Goal: Task Accomplishment & Management: Manage account settings

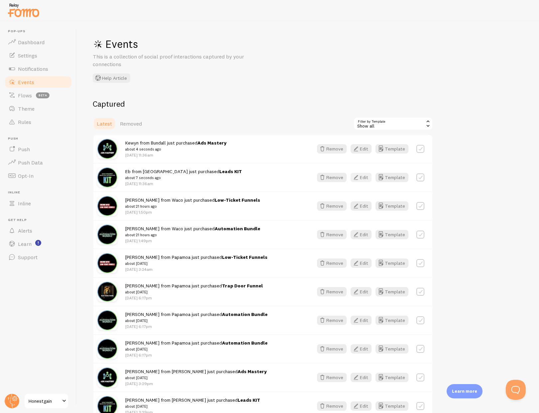
click at [360, 176] on button "Edit" at bounding box center [360, 177] width 21 height 9
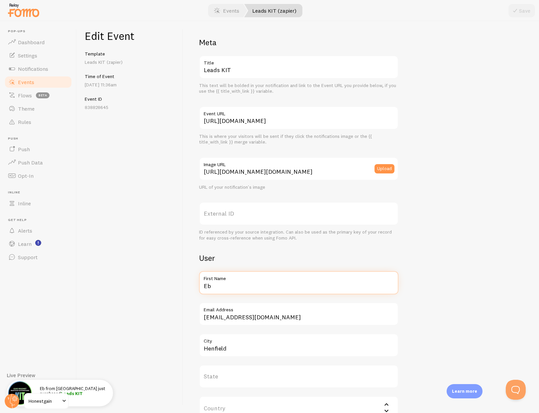
click at [214, 286] on input "Eb" at bounding box center [298, 282] width 199 height 23
type input "Daniel"
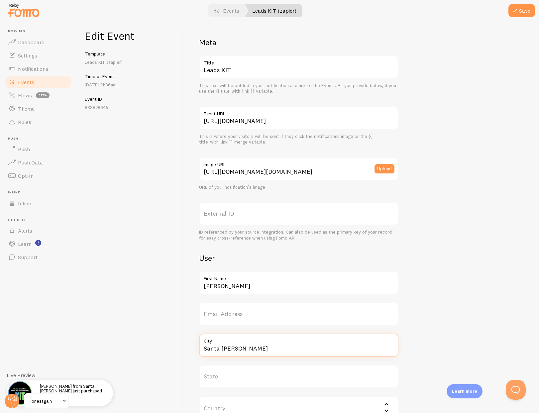
click at [222, 347] on input "Santa Rosa" at bounding box center [298, 344] width 199 height 23
click at [222, 348] on input "Santa Rosa" at bounding box center [298, 344] width 199 height 23
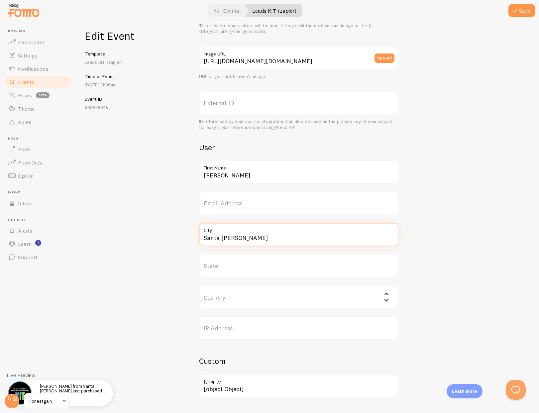
scroll to position [111, 0]
type input "Santa Rosa"
click at [527, 11] on button "Save" at bounding box center [521, 10] width 27 height 13
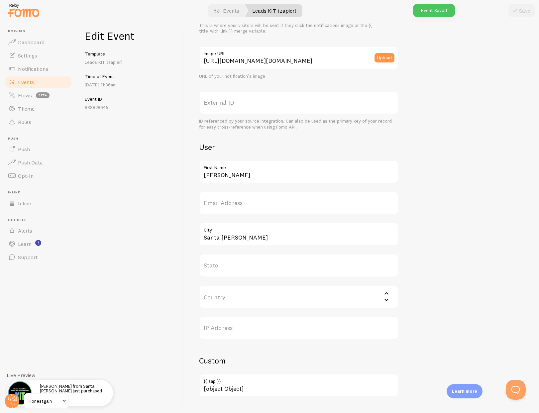
click at [40, 82] on link "Events" at bounding box center [38, 81] width 68 height 13
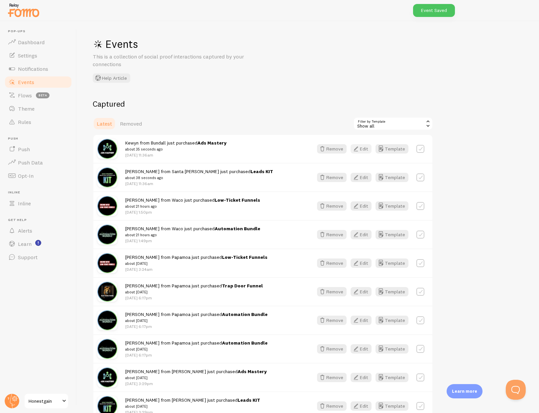
click at [362, 148] on button "Edit" at bounding box center [360, 148] width 21 height 9
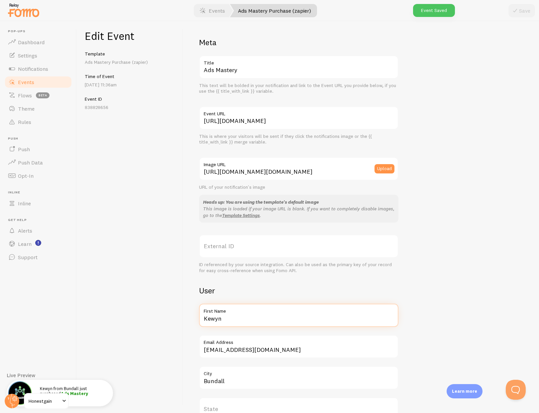
click at [217, 321] on input "Kewyn" at bounding box center [298, 315] width 199 height 23
type input "Daniel"
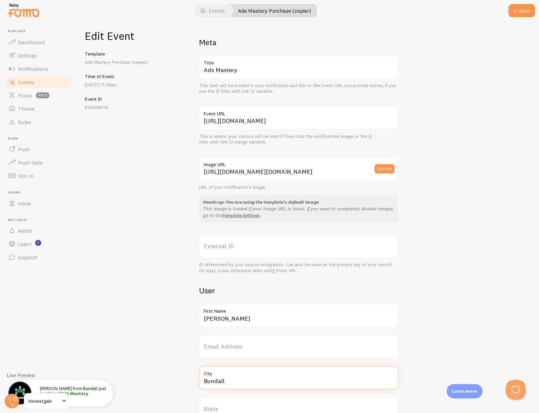
paste input "Santa Rosa"
type input "Santa Rosa"
click at [536, 10] on div at bounding box center [269, 10] width 539 height 21
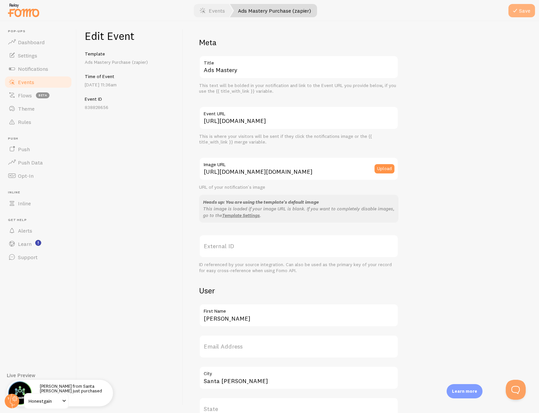
click at [524, 12] on button "Save" at bounding box center [521, 10] width 27 height 13
click at [427, 149] on div "Meta Ads Mastery Title This text will be bolded in your notification and link t…" at bounding box center [361, 288] width 324 height 503
click at [26, 82] on span "Events" at bounding box center [26, 82] width 16 height 7
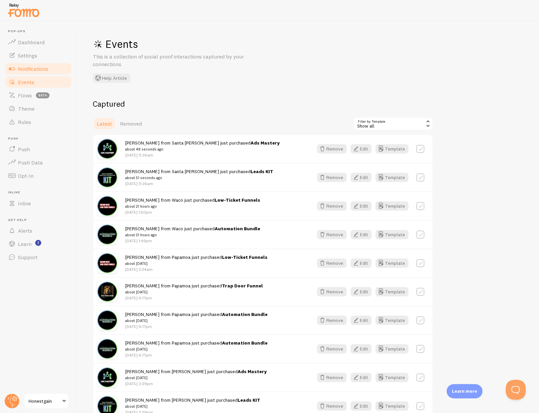
click at [27, 66] on span "Notifications" at bounding box center [33, 68] width 30 height 7
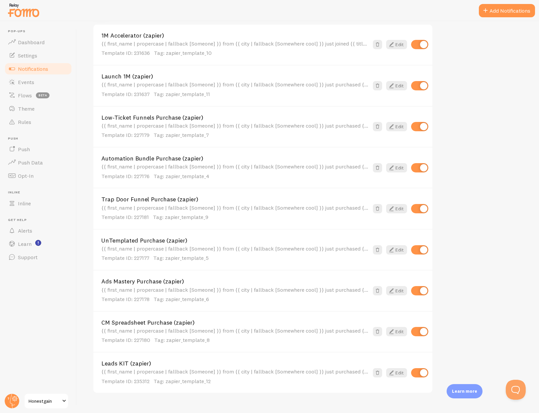
scroll to position [307, 0]
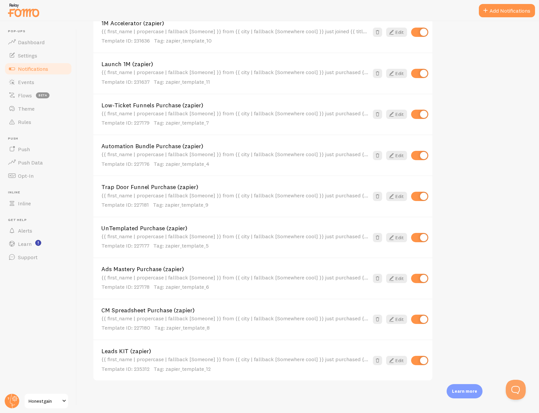
click at [182, 147] on link "Automation Bundle Purchase (zapier)" at bounding box center [234, 146] width 267 height 6
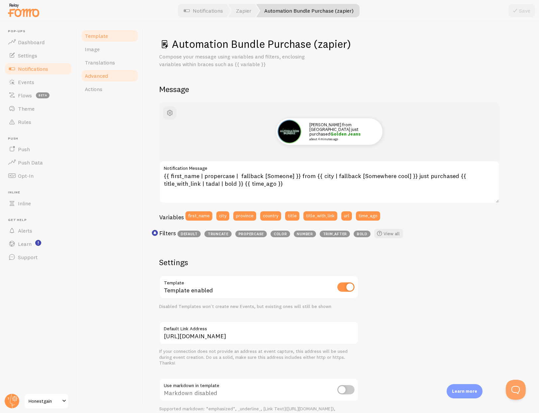
click at [102, 77] on span "Advanced" at bounding box center [96, 75] width 23 height 7
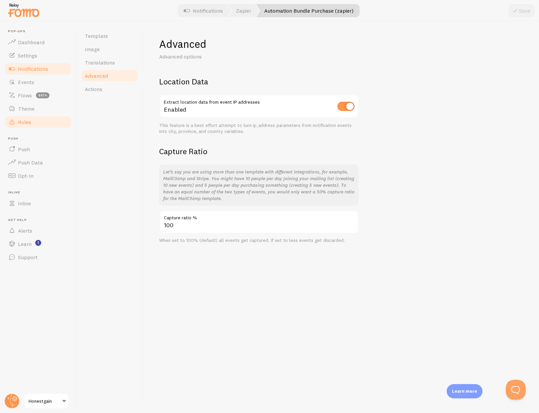
click at [26, 122] on span "Rules" at bounding box center [24, 122] width 13 height 7
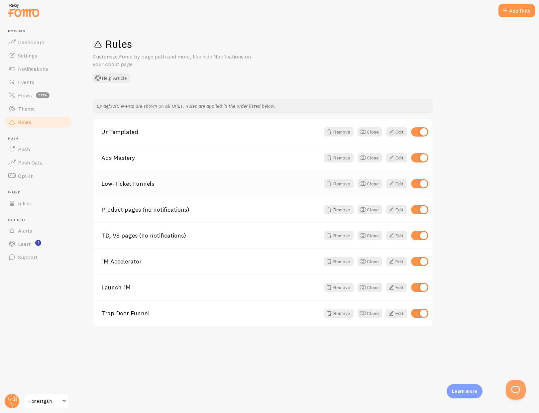
click at [141, 182] on link "Low-Ticket Funnels" at bounding box center [210, 184] width 219 height 6
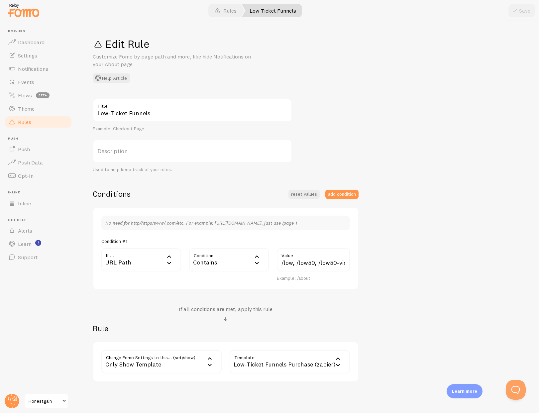
scroll to position [0, 0]
click at [276, 325] on h2 "Rule" at bounding box center [226, 328] width 266 height 10
click at [30, 122] on span "Rules" at bounding box center [24, 122] width 13 height 7
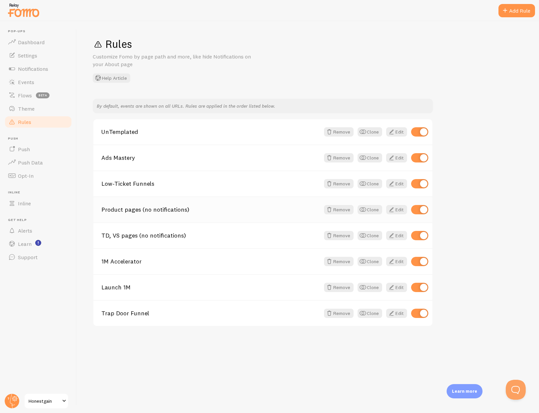
click at [132, 210] on link "Product pages (no notifications)" at bounding box center [210, 210] width 219 height 6
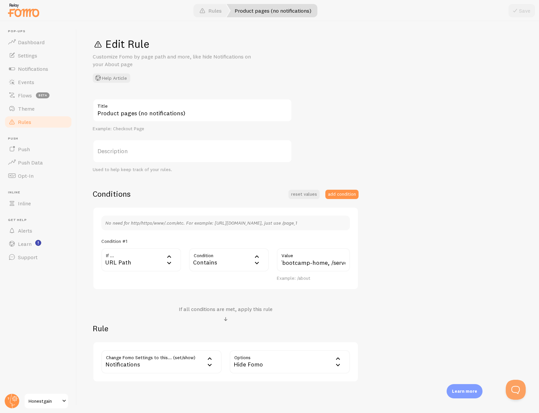
scroll to position [0, 328]
click at [29, 123] on span "Rules" at bounding box center [24, 122] width 13 height 7
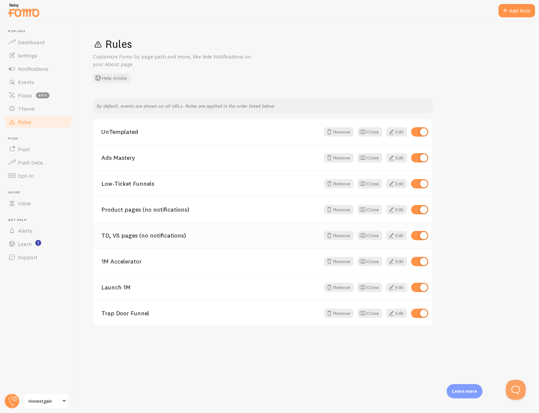
click at [136, 235] on link "TD, VS pages (no notifications)" at bounding box center [210, 236] width 219 height 6
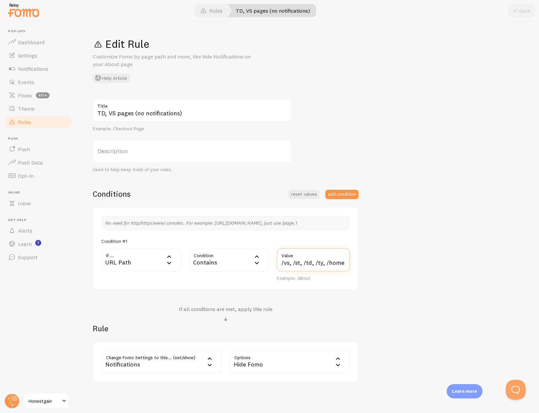
drag, startPoint x: 327, startPoint y: 263, endPoint x: 356, endPoint y: 262, distance: 28.9
click at [356, 262] on div "No need for http/https/www/.com/etc. For example: http://www.yourwebsite.com/pa…" at bounding box center [226, 248] width 266 height 83
type input "/vs, /st, /td, /ty, /"
click at [519, 11] on button "Save" at bounding box center [521, 10] width 27 height 13
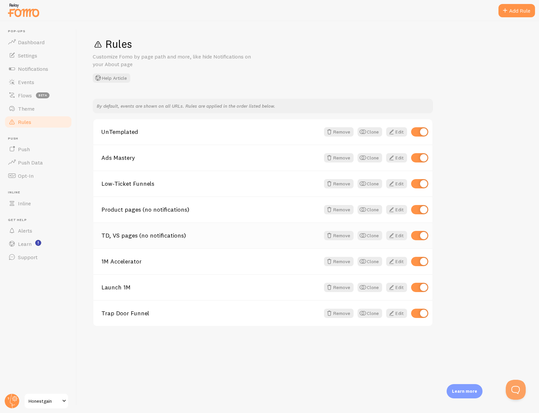
click at [147, 237] on link "TD, VS pages (no notifications)" at bounding box center [210, 236] width 219 height 6
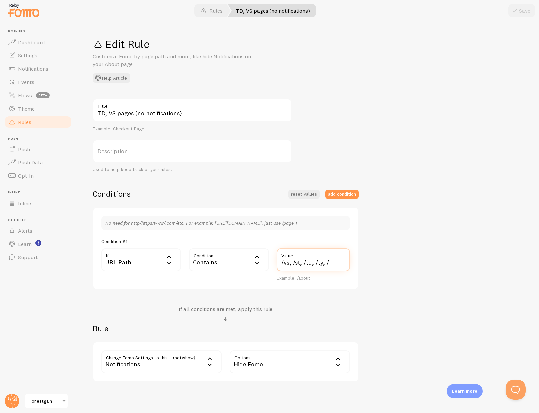
click at [333, 262] on input "/vs, /st, /td, /ty, /" at bounding box center [313, 259] width 73 height 23
type input "/vs, /st, /td, /ty"
click at [451, 205] on div "TD, VS pages (no notifications) Title Example: Checkout Page Description Used t…" at bounding box center [308, 240] width 430 height 283
click at [341, 191] on button "add condition" at bounding box center [341, 194] width 33 height 9
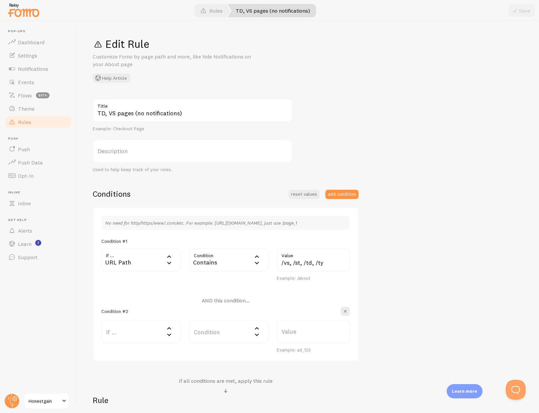
click at [128, 335] on label "If ..." at bounding box center [141, 331] width 80 height 23
click at [134, 377] on li "Home page" at bounding box center [141, 376] width 78 height 12
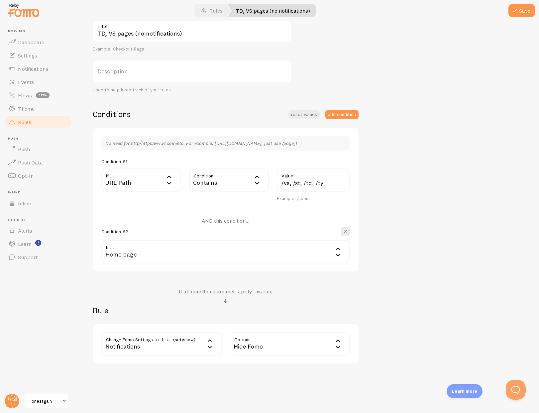
scroll to position [81, 0]
click at [516, 13] on span at bounding box center [515, 11] width 8 height 8
